Goal: Navigation & Orientation: Find specific page/section

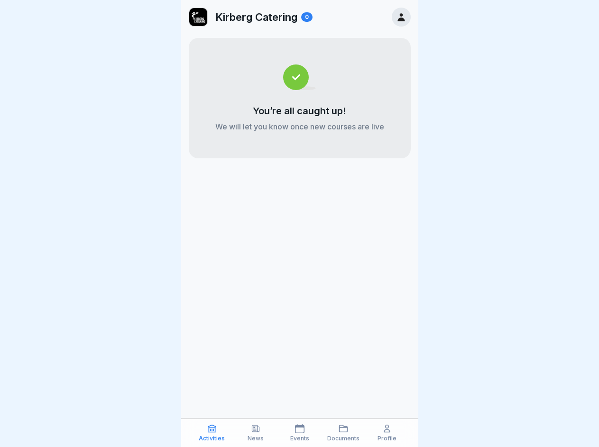
click at [212, 433] on icon at bounding box center [211, 428] width 9 height 9
click at [256, 433] on icon at bounding box center [255, 428] width 9 height 9
click at [299, 433] on icon at bounding box center [299, 428] width 9 height 9
click at [344, 433] on icon at bounding box center [343, 428] width 9 height 9
click at [387, 433] on icon at bounding box center [386, 428] width 9 height 9
